Goal: Check status: Check status

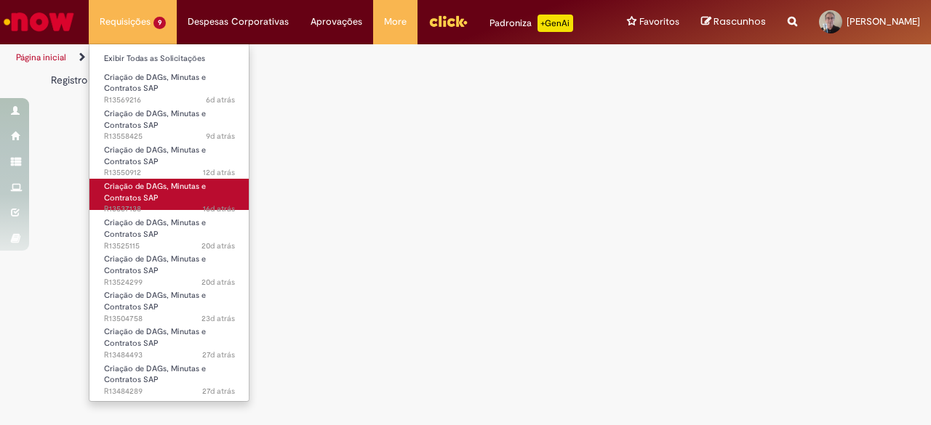
click at [129, 198] on span "Criação de DAGs, Minutas e Contratos SAP" at bounding box center [155, 192] width 102 height 23
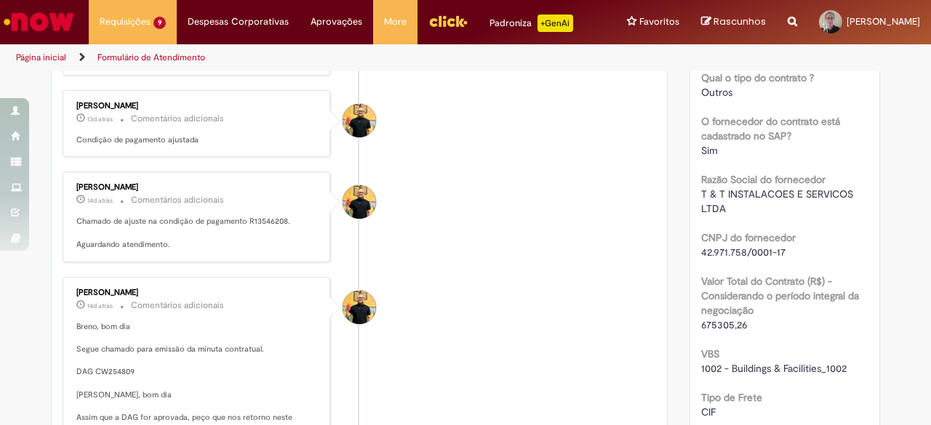
scroll to position [291, 0]
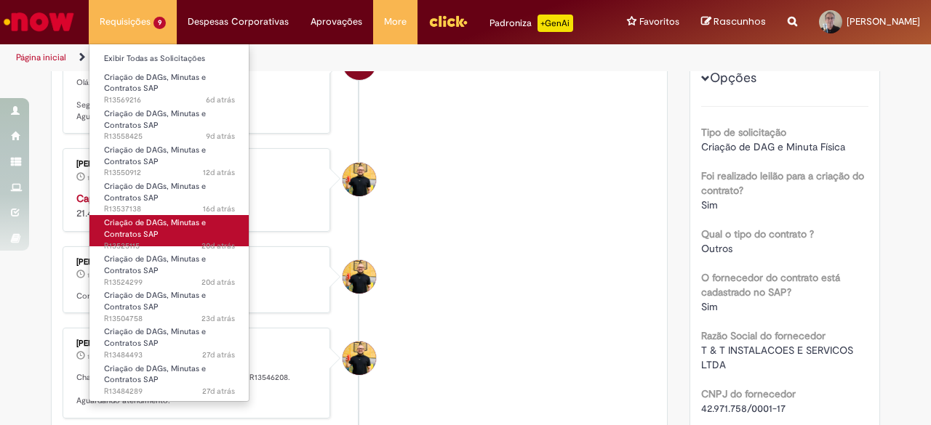
click at [127, 234] on span "Criação de DAGs, Minutas e Contratos SAP" at bounding box center [155, 228] width 102 height 23
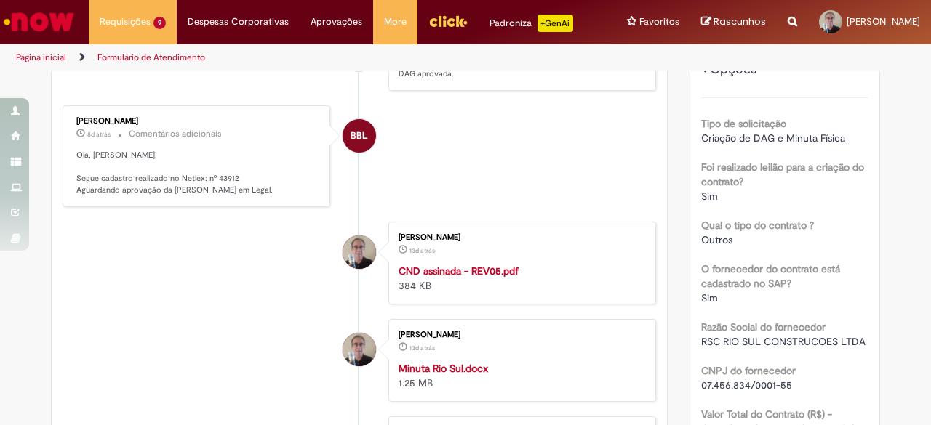
scroll to position [364, 0]
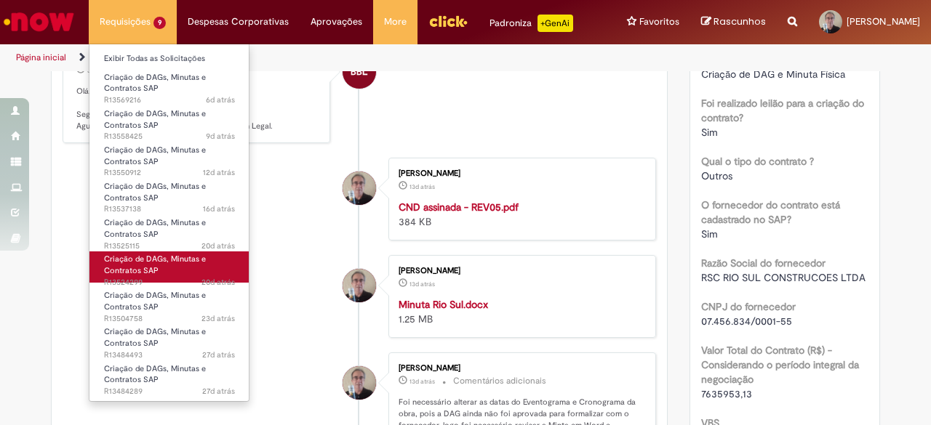
click at [128, 269] on span "Criação de DAGs, Minutas e Contratos SAP" at bounding box center [155, 265] width 102 height 23
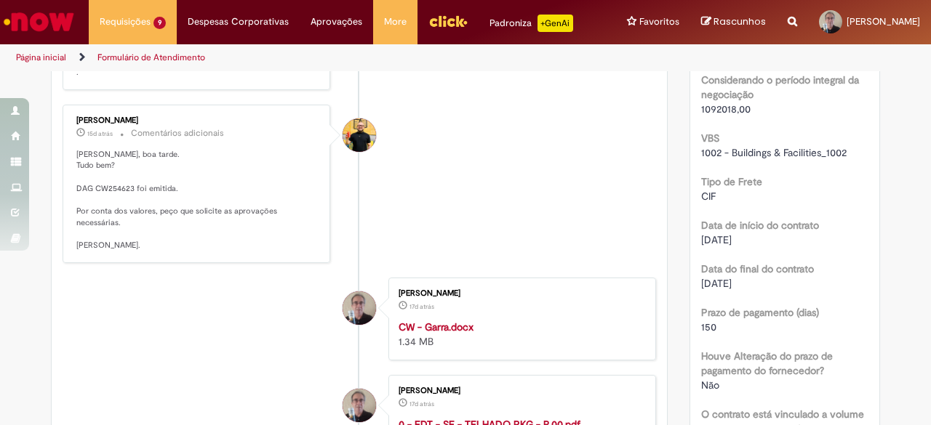
scroll to position [665, 0]
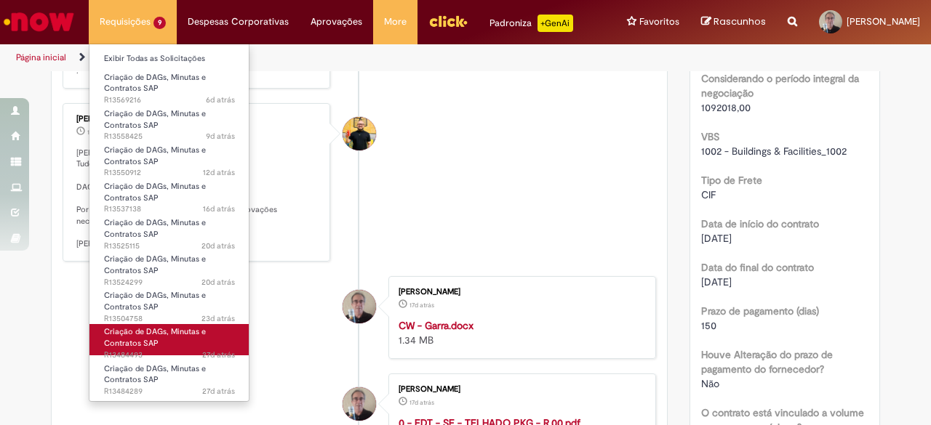
click at [123, 338] on span "Criação de DAGs, Minutas e Contratos SAP" at bounding box center [155, 337] width 102 height 23
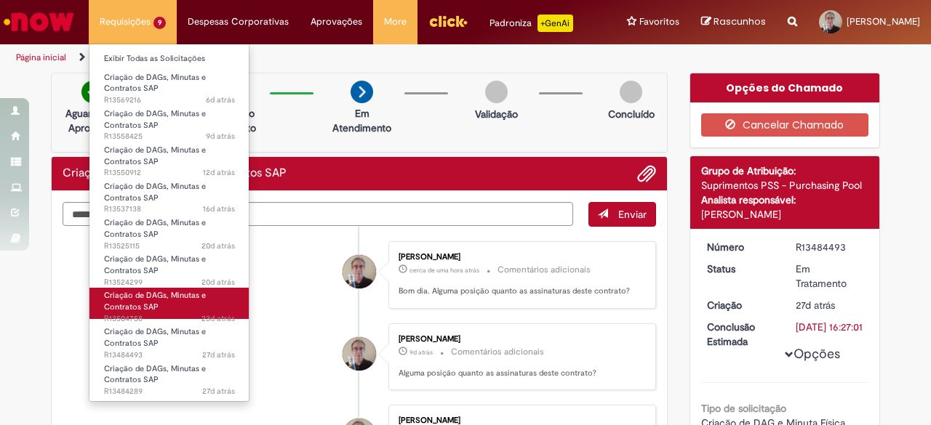
click at [130, 305] on span "Criação de DAGs, Minutas e Contratos SAP" at bounding box center [155, 301] width 102 height 23
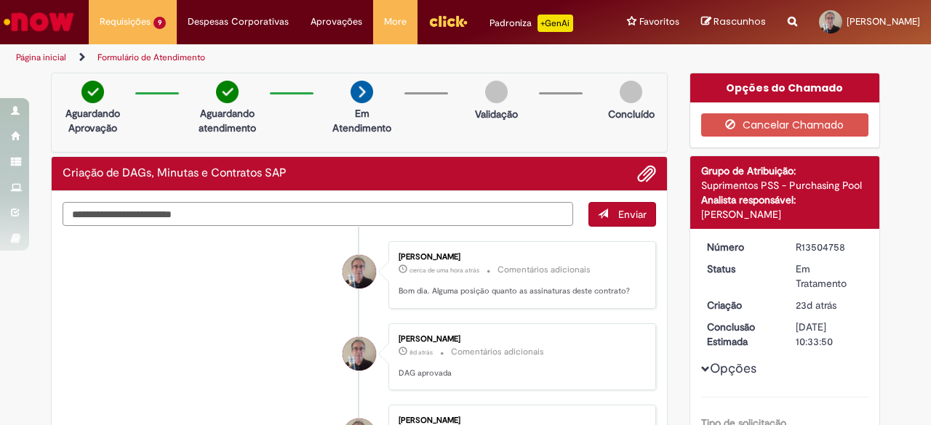
click at [154, 214] on textarea "Digite sua mensagem aqui..." at bounding box center [318, 214] width 510 height 24
type textarea "*"
type textarea "**********"
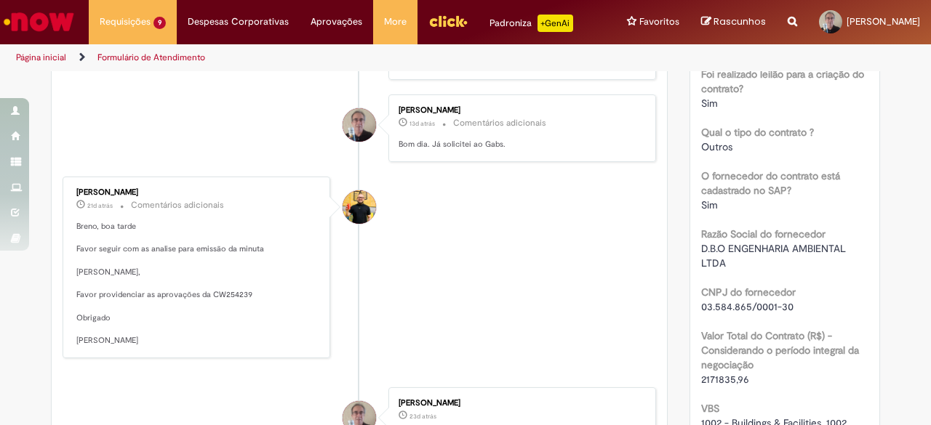
scroll to position [509, 0]
